Goal: Transaction & Acquisition: Purchase product/service

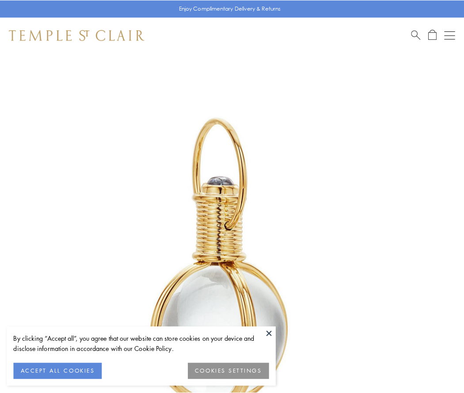
scroll to position [231, 0]
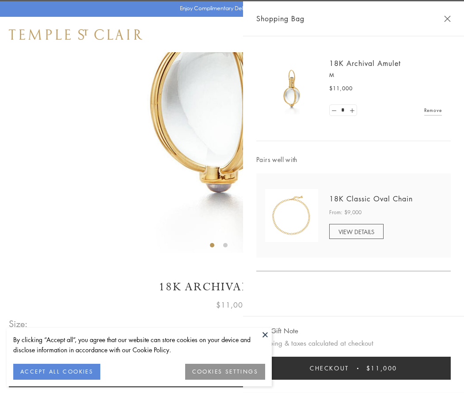
click at [354, 368] on button "Checkout $11,000" at bounding box center [354, 368] width 195 height 23
